Goal: Navigation & Orientation: Find specific page/section

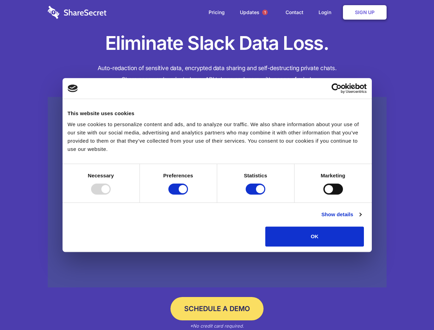
click at [111, 194] on div at bounding box center [101, 188] width 20 height 11
click at [188, 194] on input "Preferences" at bounding box center [178, 188] width 20 height 11
checkbox input "false"
click at [256, 194] on input "Statistics" at bounding box center [256, 188] width 20 height 11
checkbox input "false"
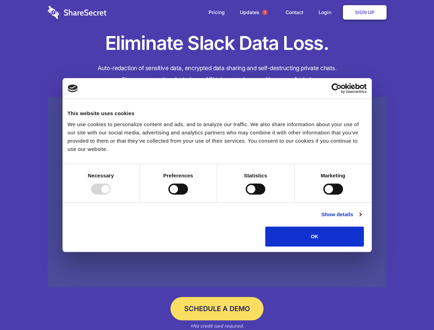
click at [323, 194] on input "Marketing" at bounding box center [333, 188] width 20 height 11
checkbox input "true"
click at [361, 218] on link "Show details" at bounding box center [341, 214] width 40 height 8
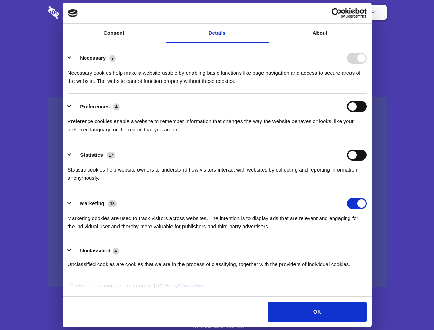
click at [380, 249] on link at bounding box center [217, 192] width 339 height 191
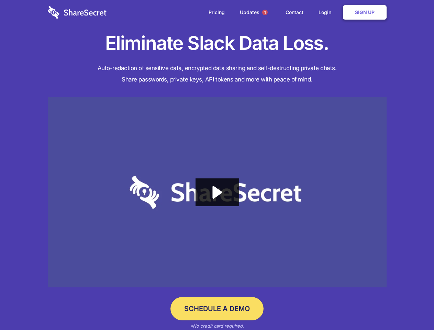
click at [265, 12] on span "1" at bounding box center [264, 12] width 5 height 5
